Goal: Transaction & Acquisition: Purchase product/service

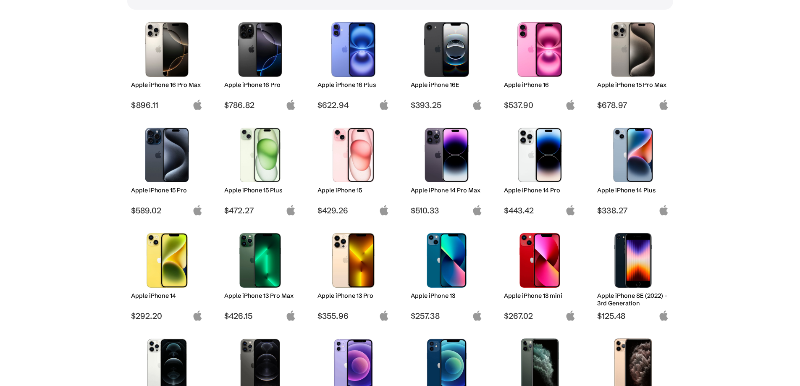
scroll to position [126, 0]
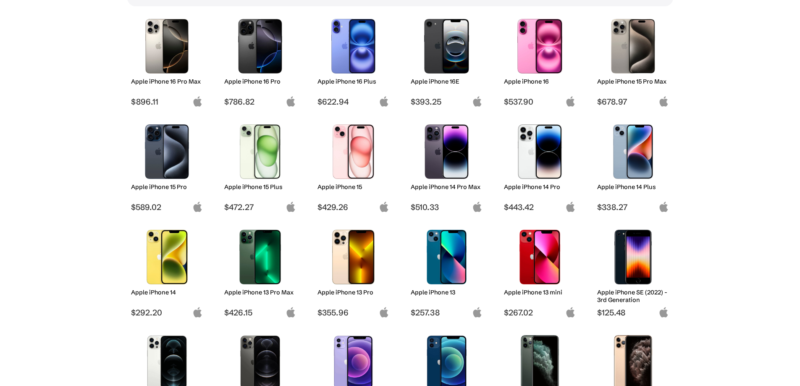
click at [454, 158] on img at bounding box center [446, 151] width 59 height 55
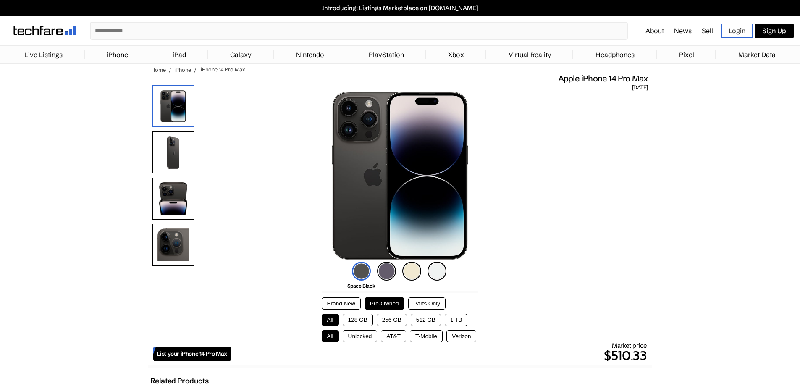
click at [179, 152] on img at bounding box center [173, 152] width 42 height 42
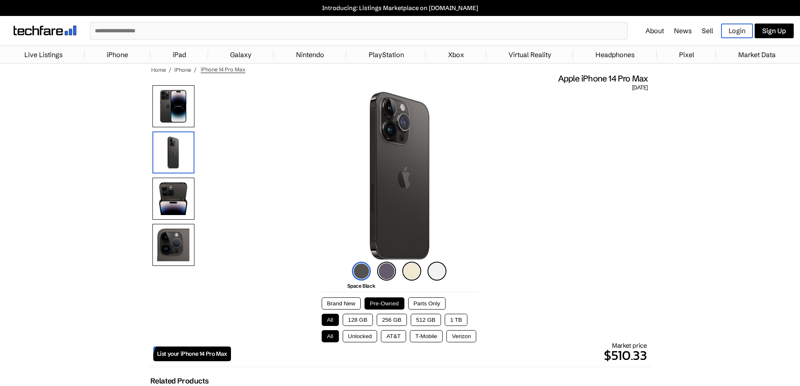
click at [182, 197] on img at bounding box center [173, 199] width 42 height 42
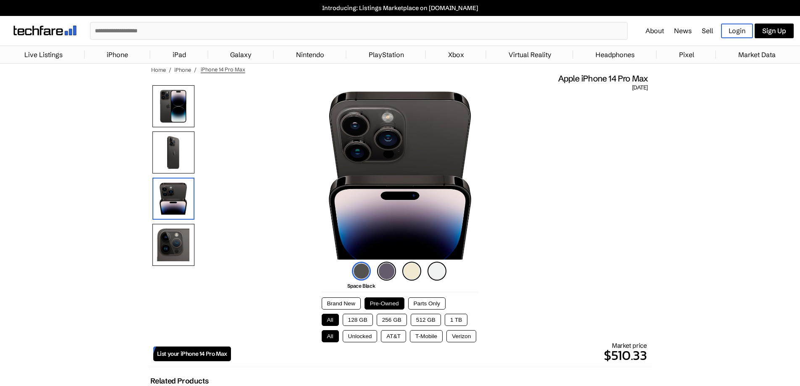
click at [181, 236] on img at bounding box center [173, 245] width 42 height 42
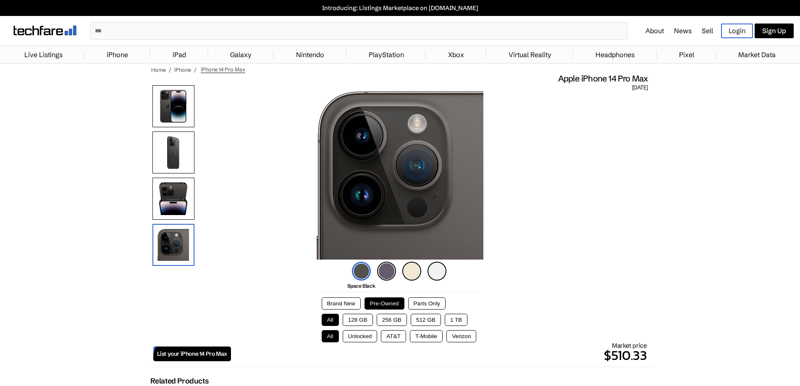
click at [383, 273] on img at bounding box center [386, 271] width 19 height 19
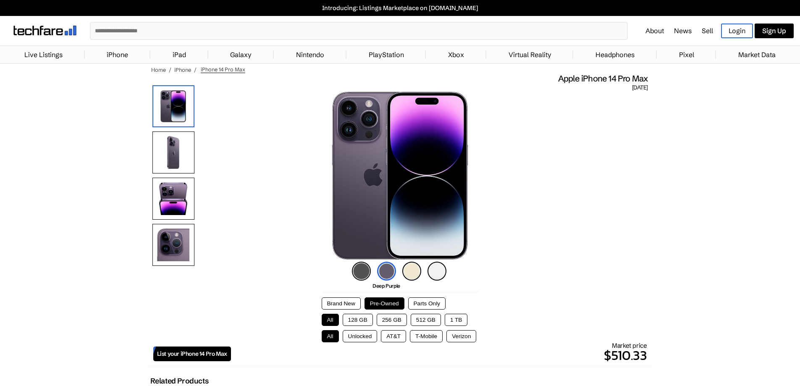
click at [362, 321] on button "128 GB" at bounding box center [358, 320] width 30 height 12
click at [180, 192] on img at bounding box center [173, 199] width 42 height 42
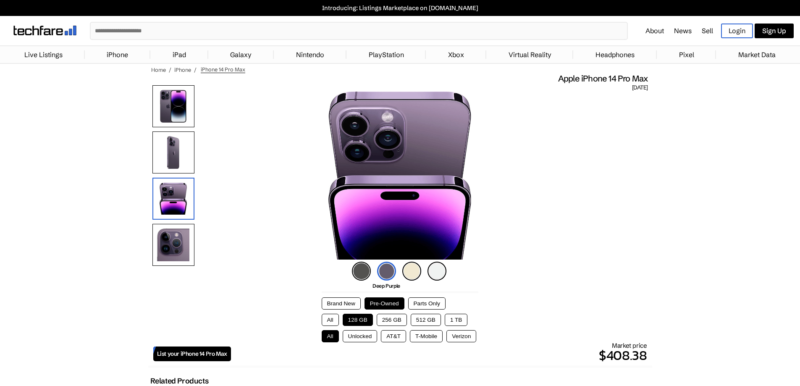
click at [170, 146] on img at bounding box center [173, 152] width 42 height 42
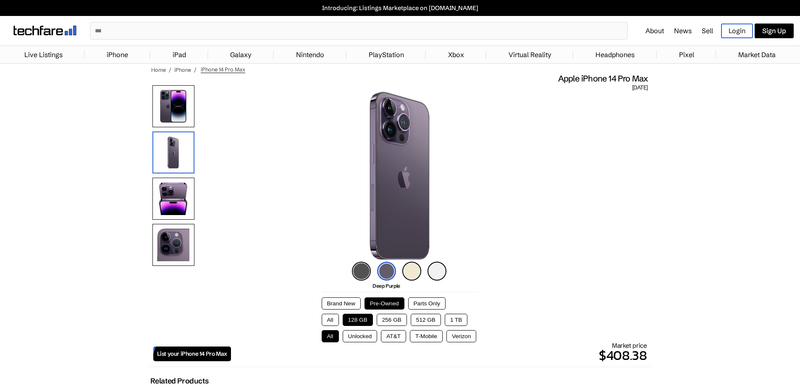
click at [176, 239] on img at bounding box center [173, 245] width 42 height 42
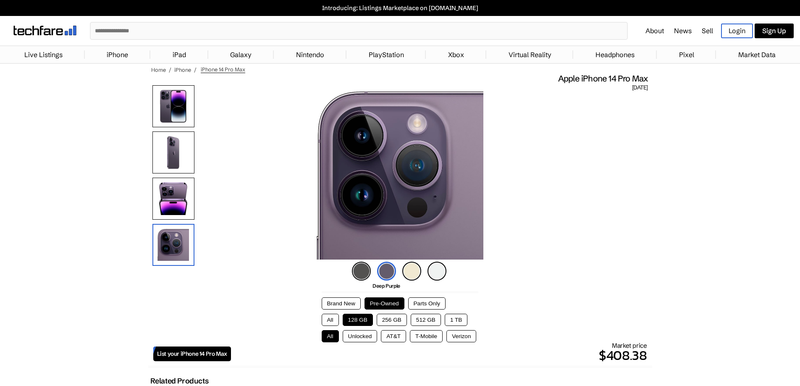
click at [185, 114] on img at bounding box center [173, 106] width 42 height 42
